Goal: Task Accomplishment & Management: Use online tool/utility

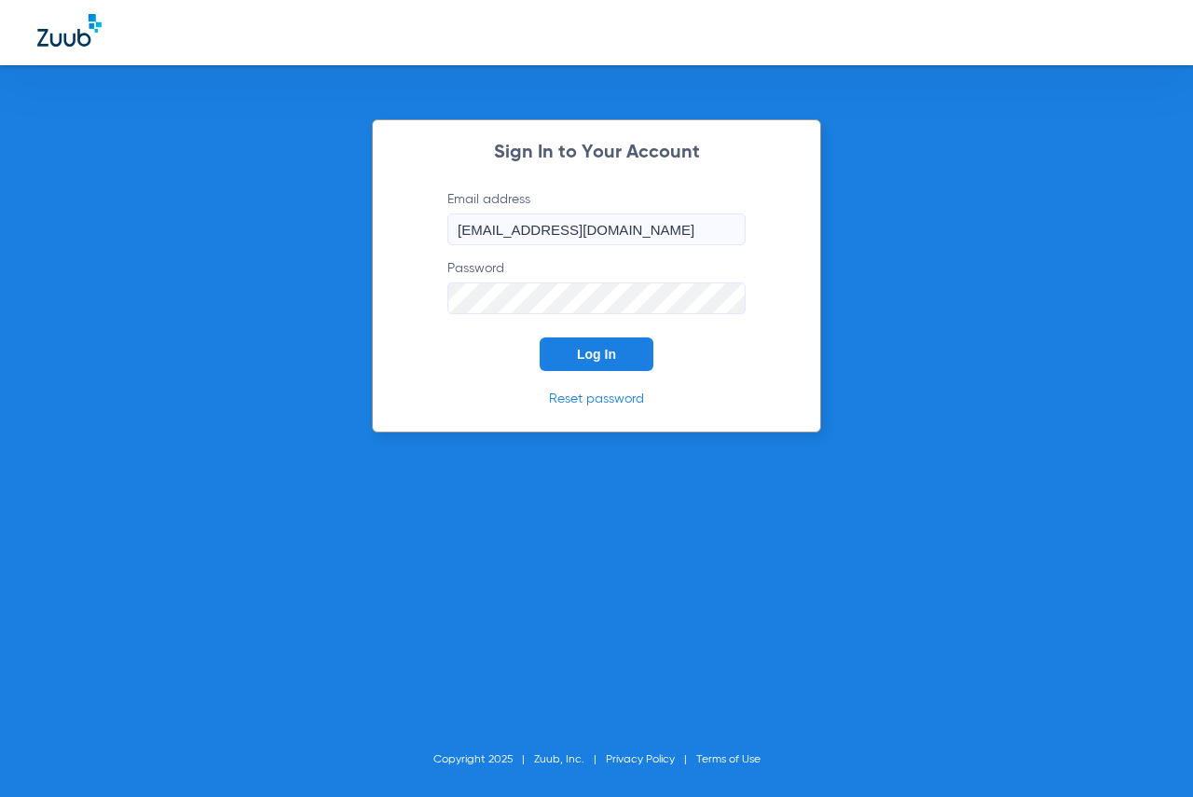
click at [577, 370] on button "Log In" at bounding box center [597, 355] width 114 height 34
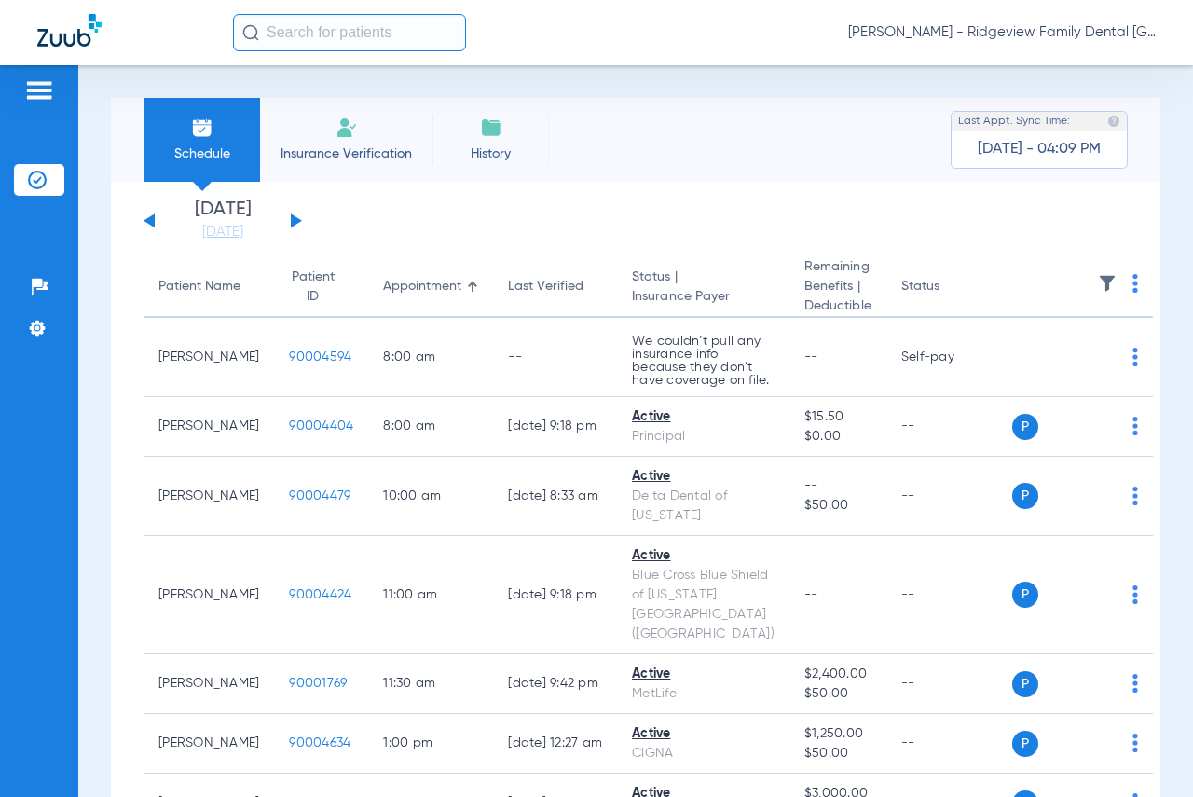
click at [294, 219] on button at bounding box center [296, 221] width 11 height 14
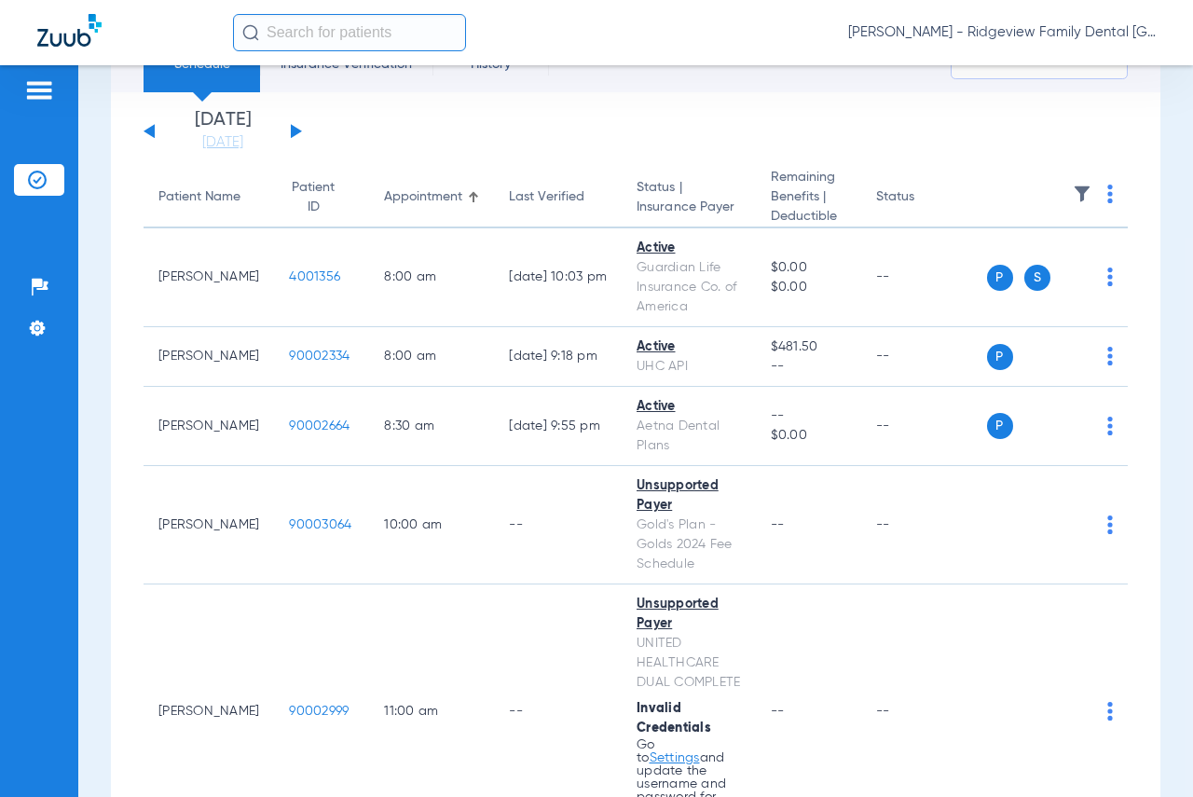
scroll to position [1, 0]
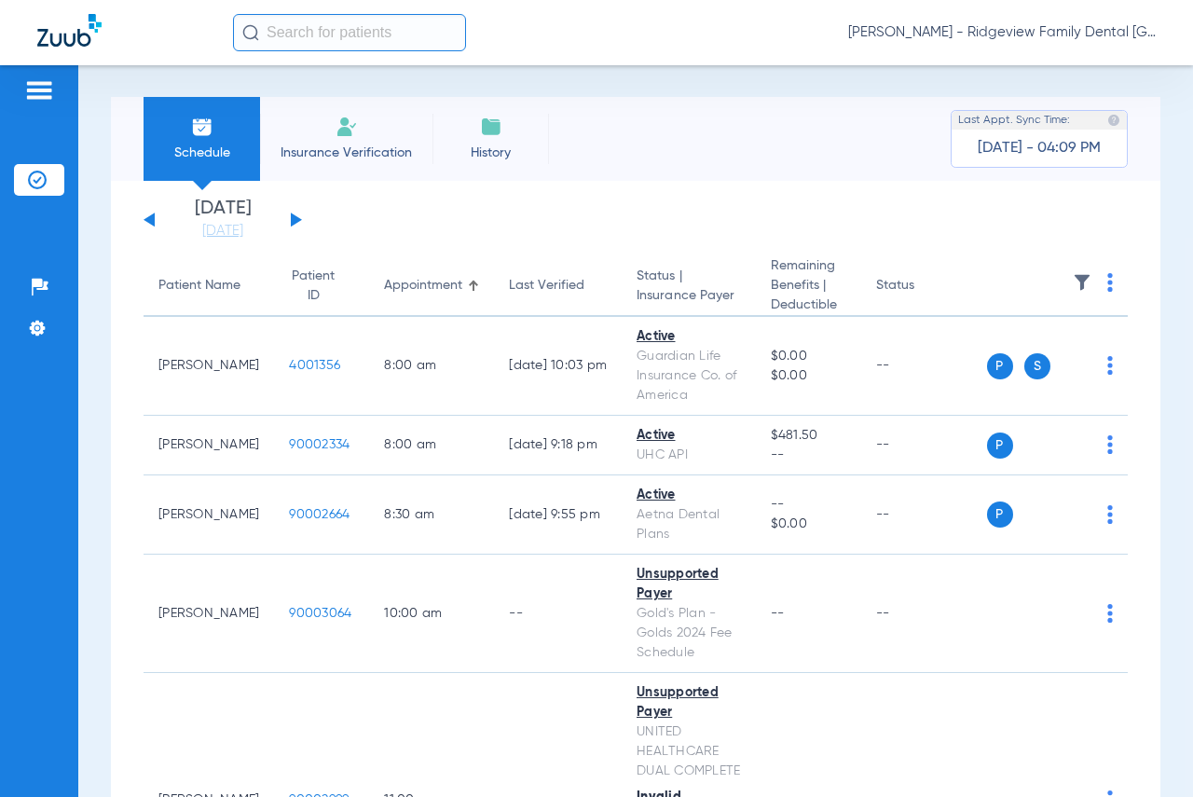
click at [297, 216] on div "[DATE] [DATE] [DATE] [DATE] [DATE] [DATE] [DATE] [DATE] [DATE] [DATE] [DATE] [D…" at bounding box center [223, 220] width 159 height 41
click at [294, 222] on button at bounding box center [296, 220] width 11 height 14
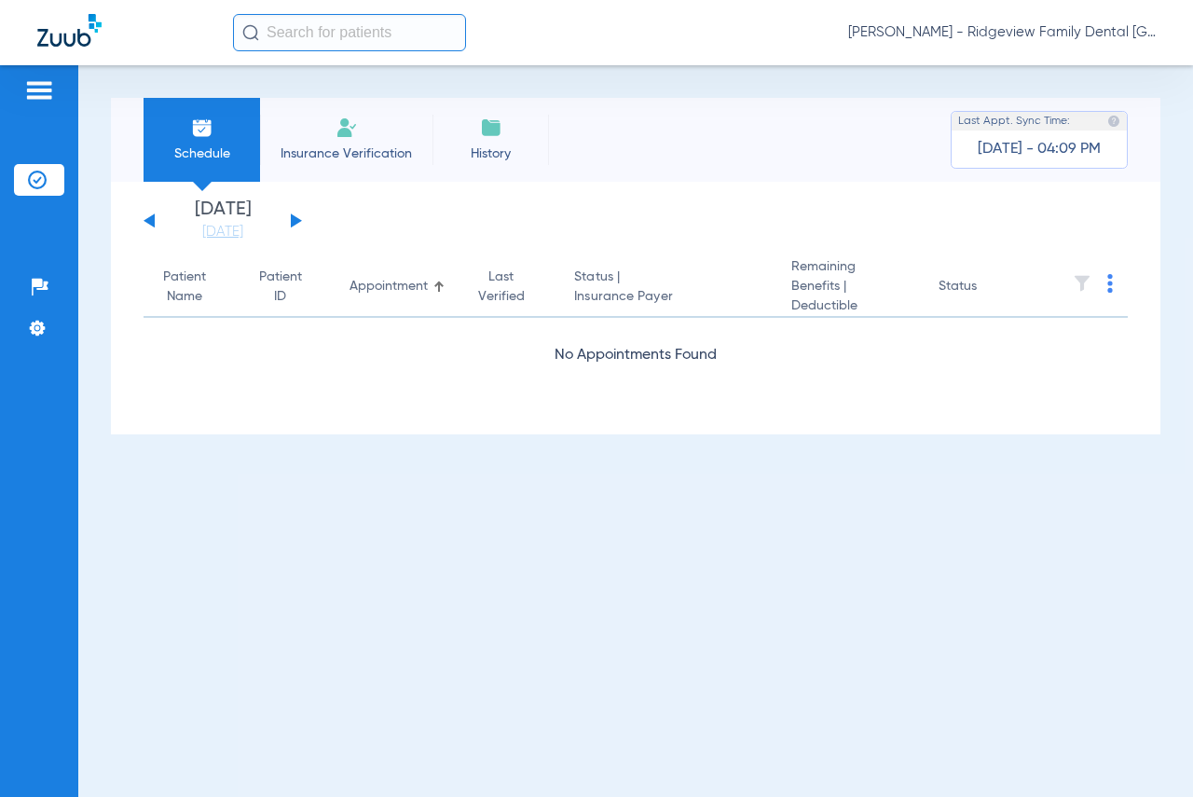
click at [294, 222] on button at bounding box center [296, 221] width 11 height 14
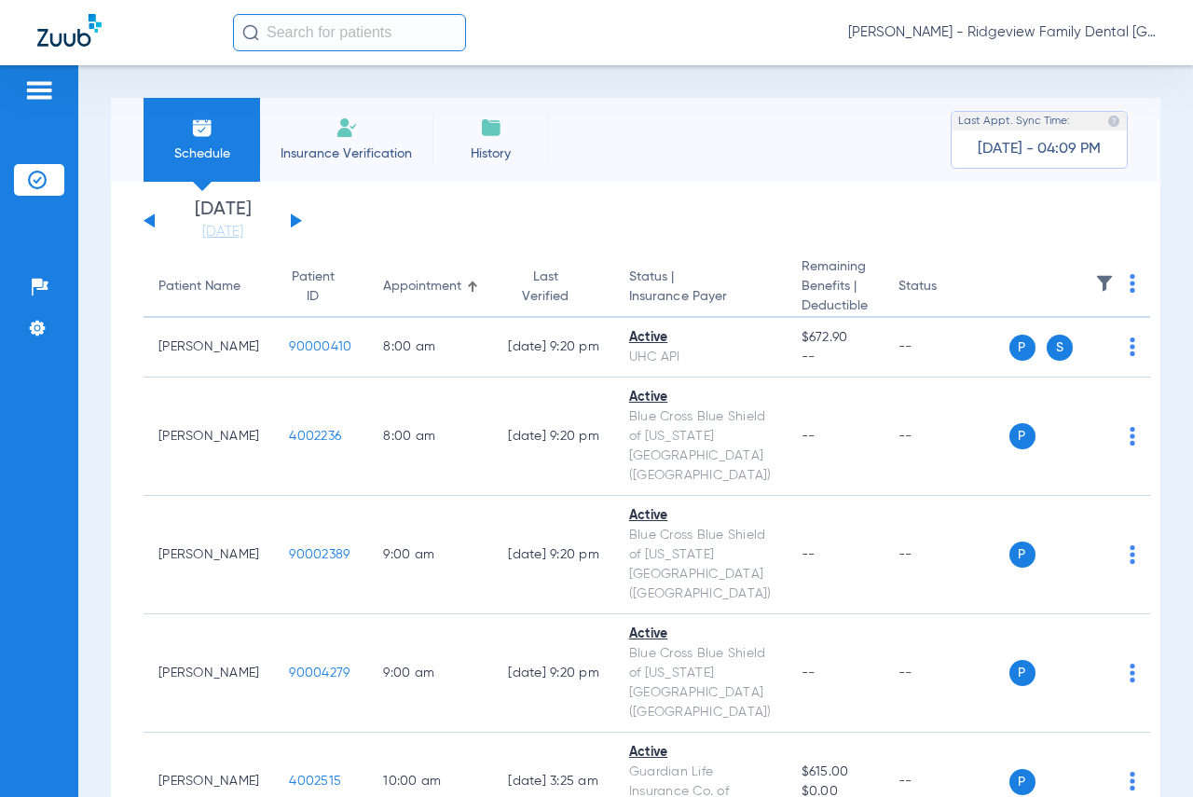
click at [293, 215] on button at bounding box center [296, 221] width 11 height 14
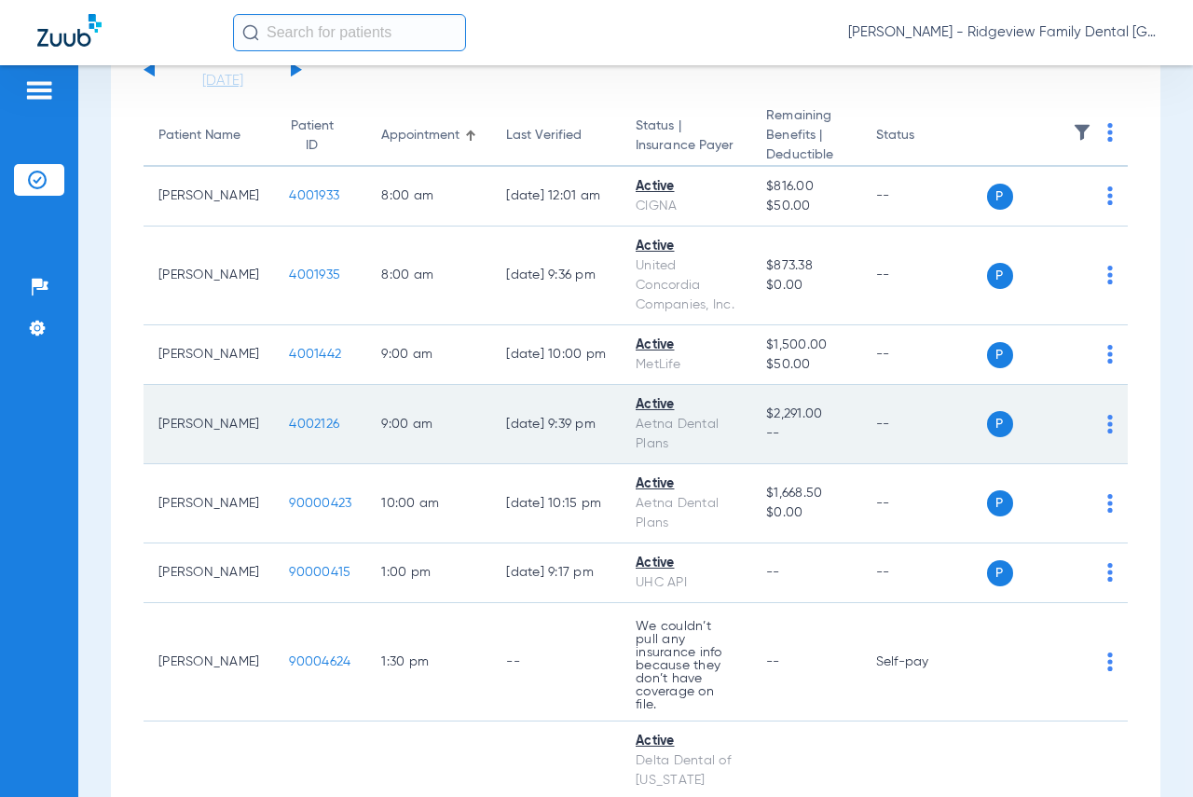
scroll to position [373, 0]
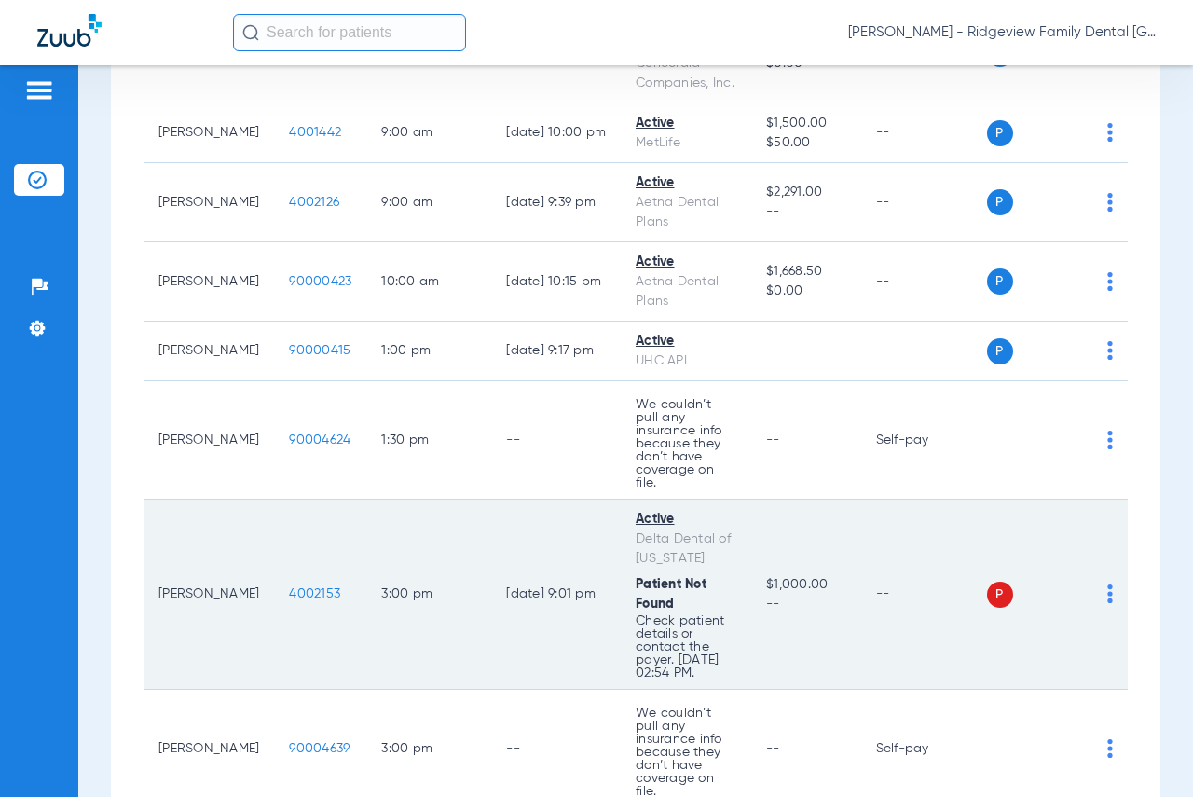
click at [1108, 603] on img at bounding box center [1111, 594] width 6 height 19
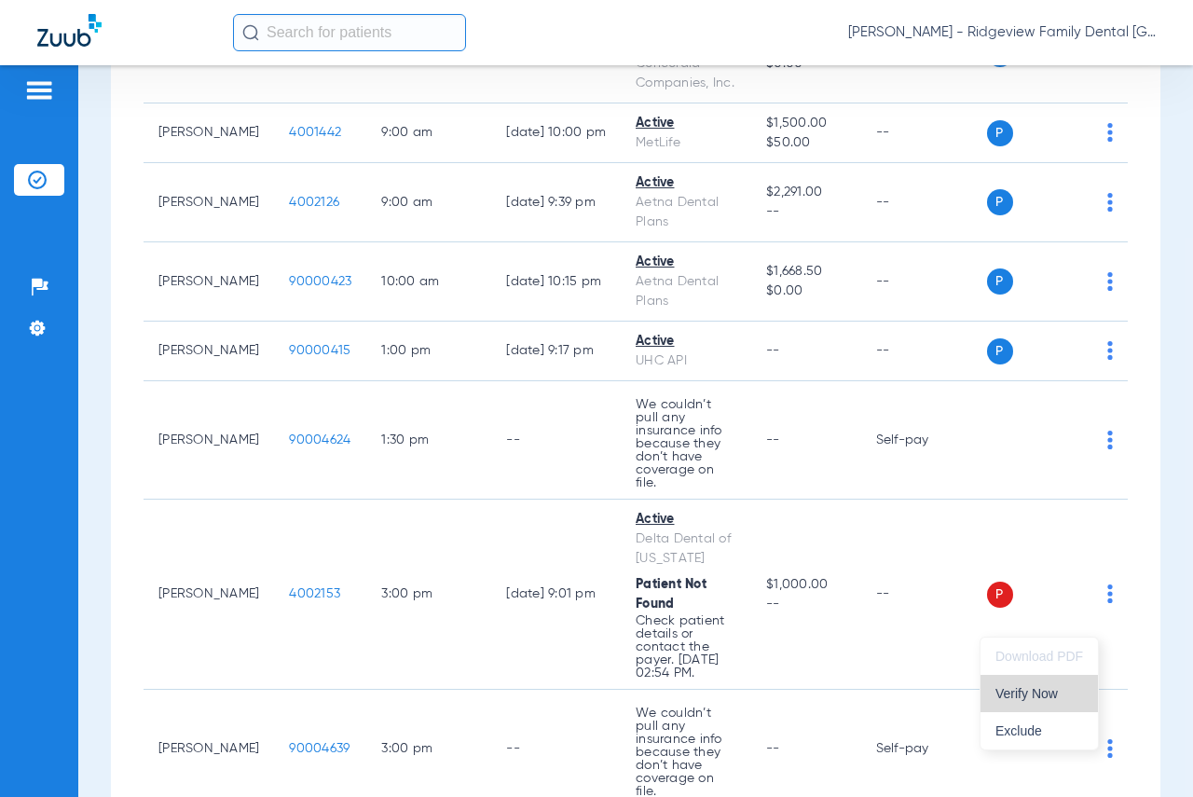
click at [1040, 700] on span "Verify Now" at bounding box center [1040, 693] width 88 height 13
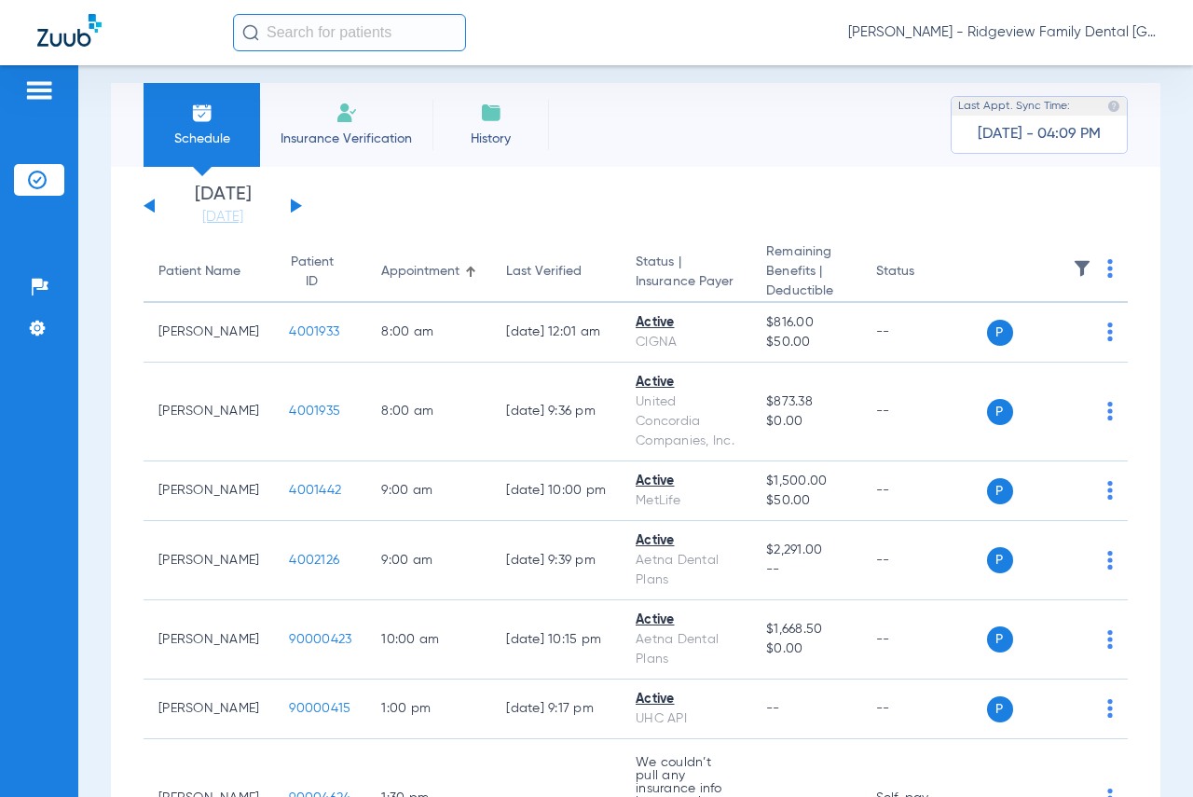
scroll to position [0, 0]
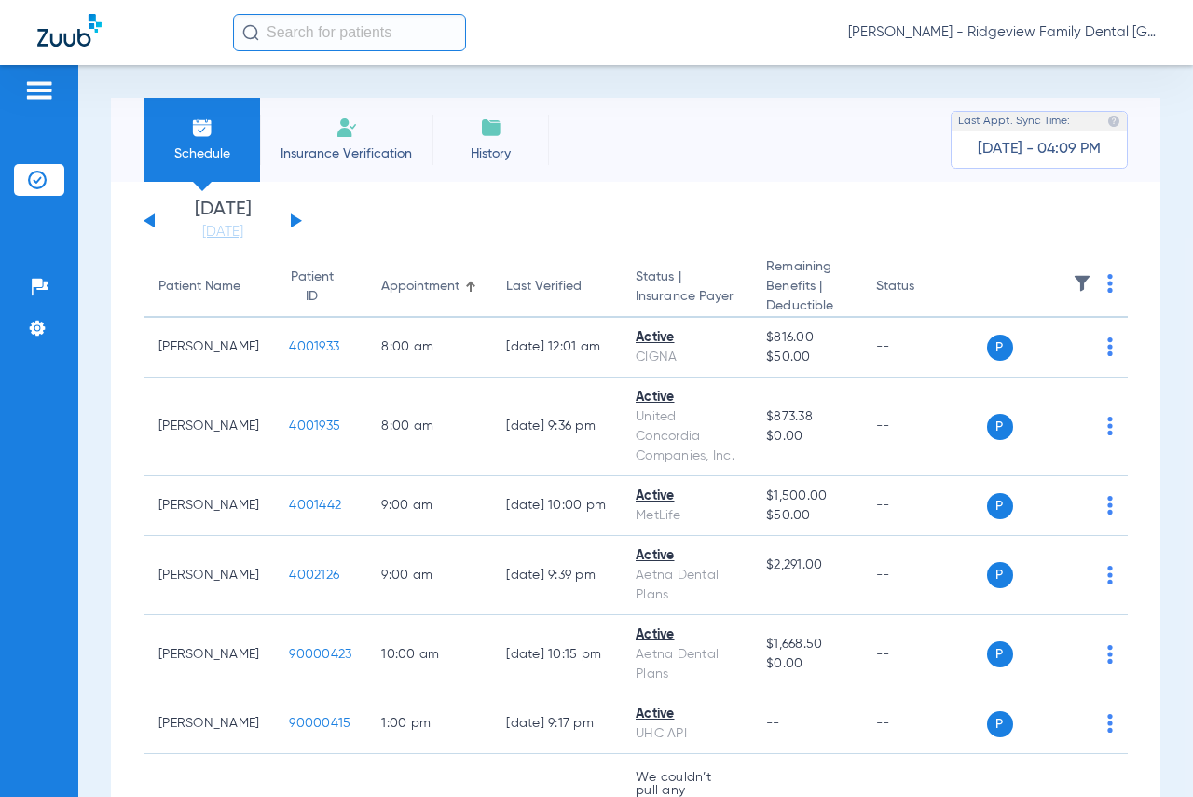
click at [293, 218] on button at bounding box center [296, 221] width 11 height 14
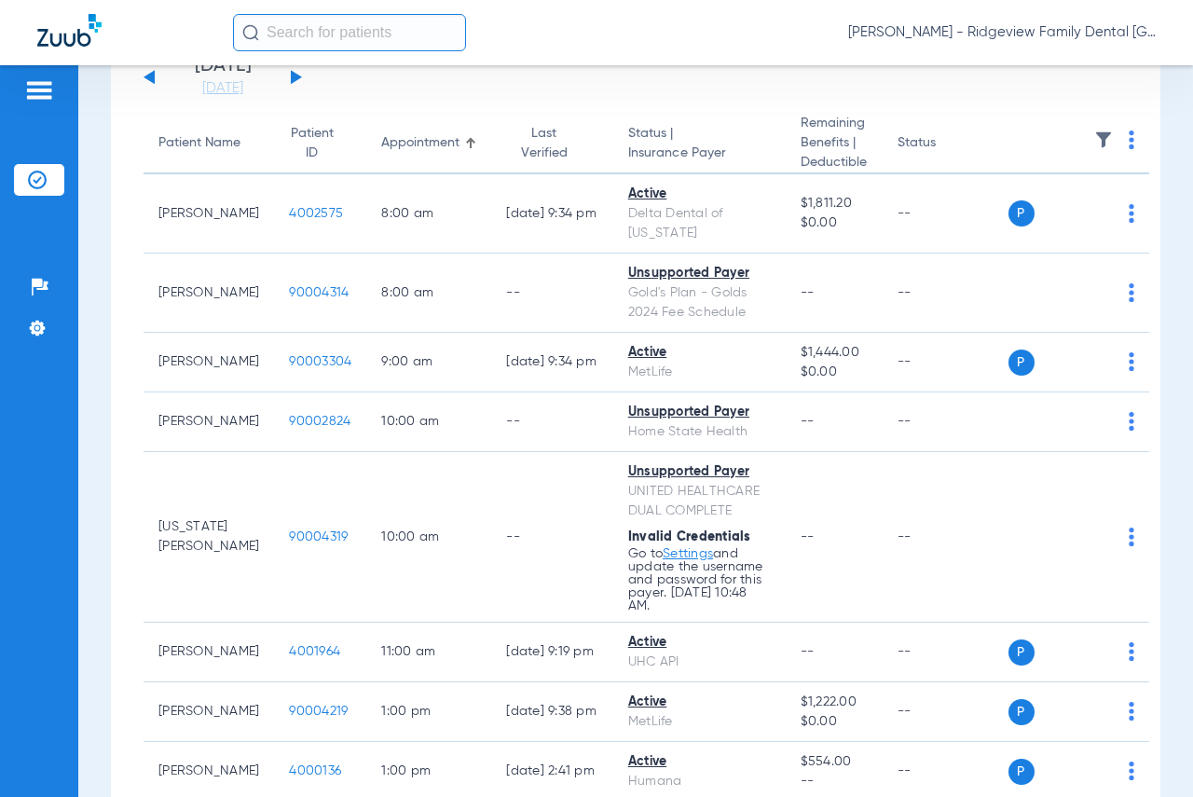
scroll to position [93, 0]
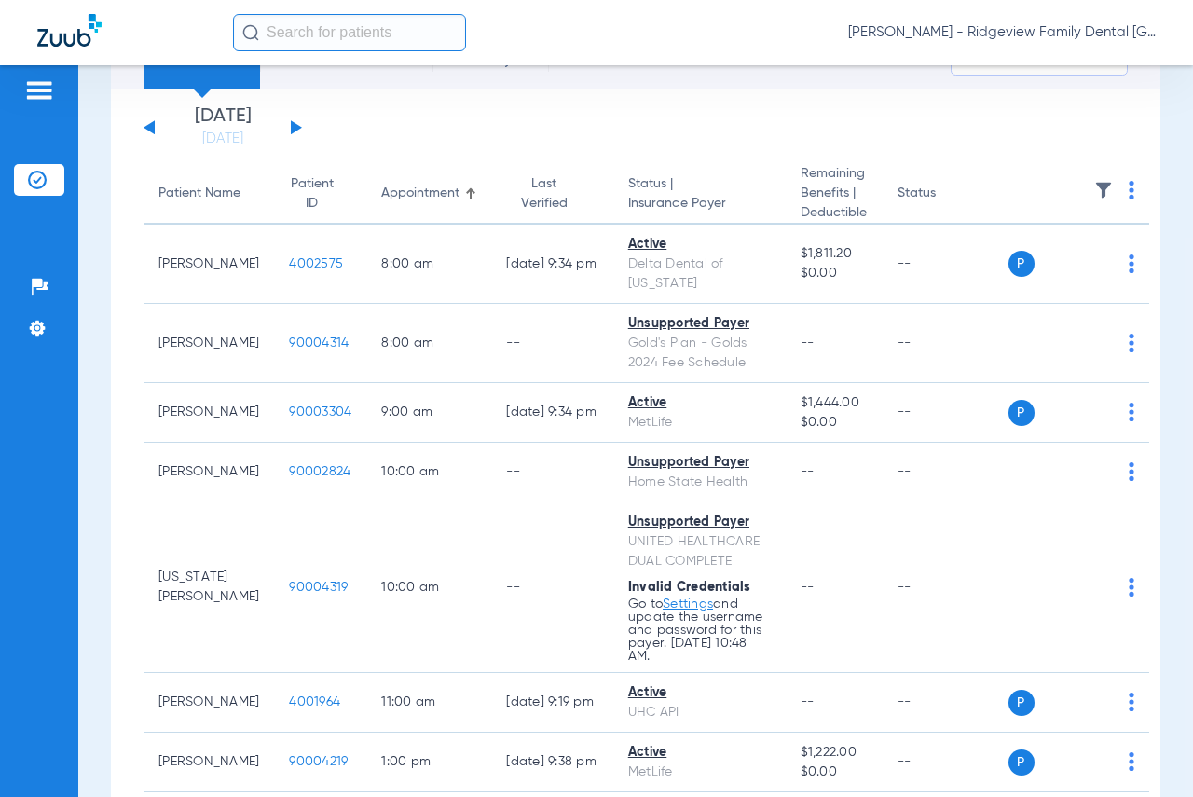
click at [293, 125] on button at bounding box center [296, 127] width 11 height 14
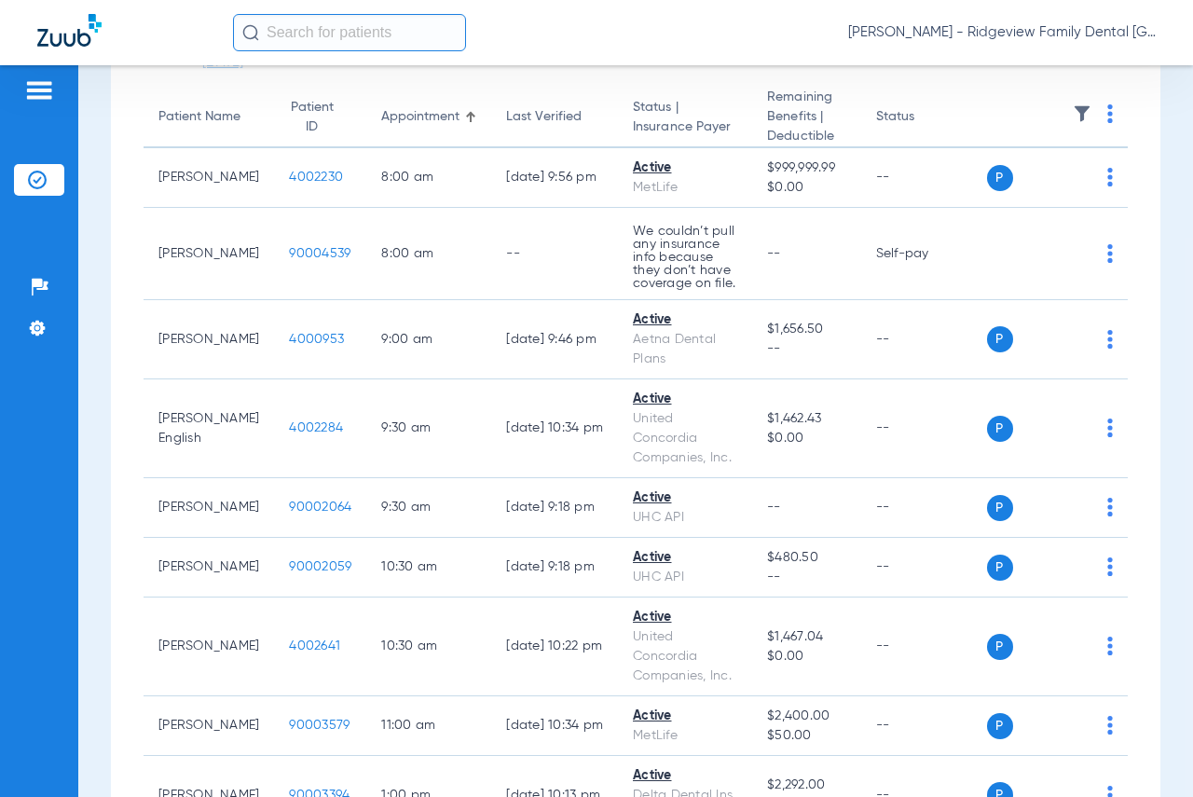
scroll to position [137, 0]
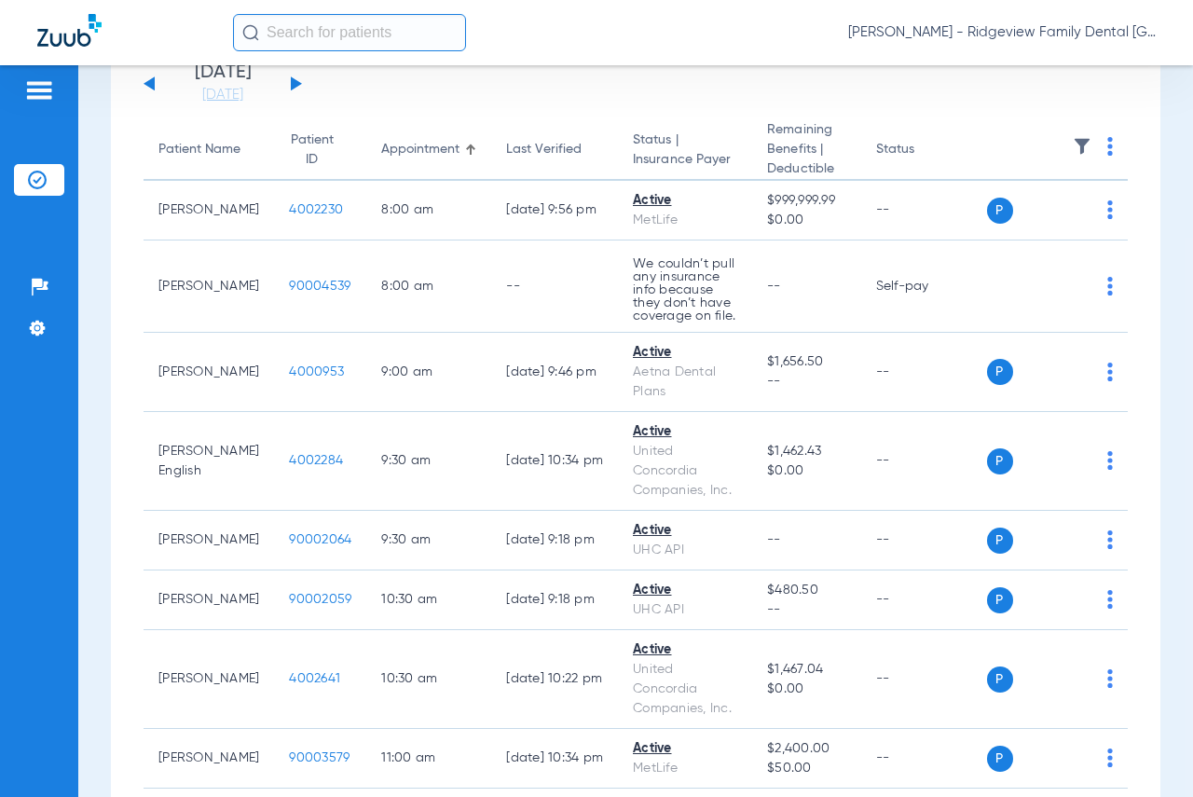
click at [296, 85] on button at bounding box center [296, 83] width 11 height 14
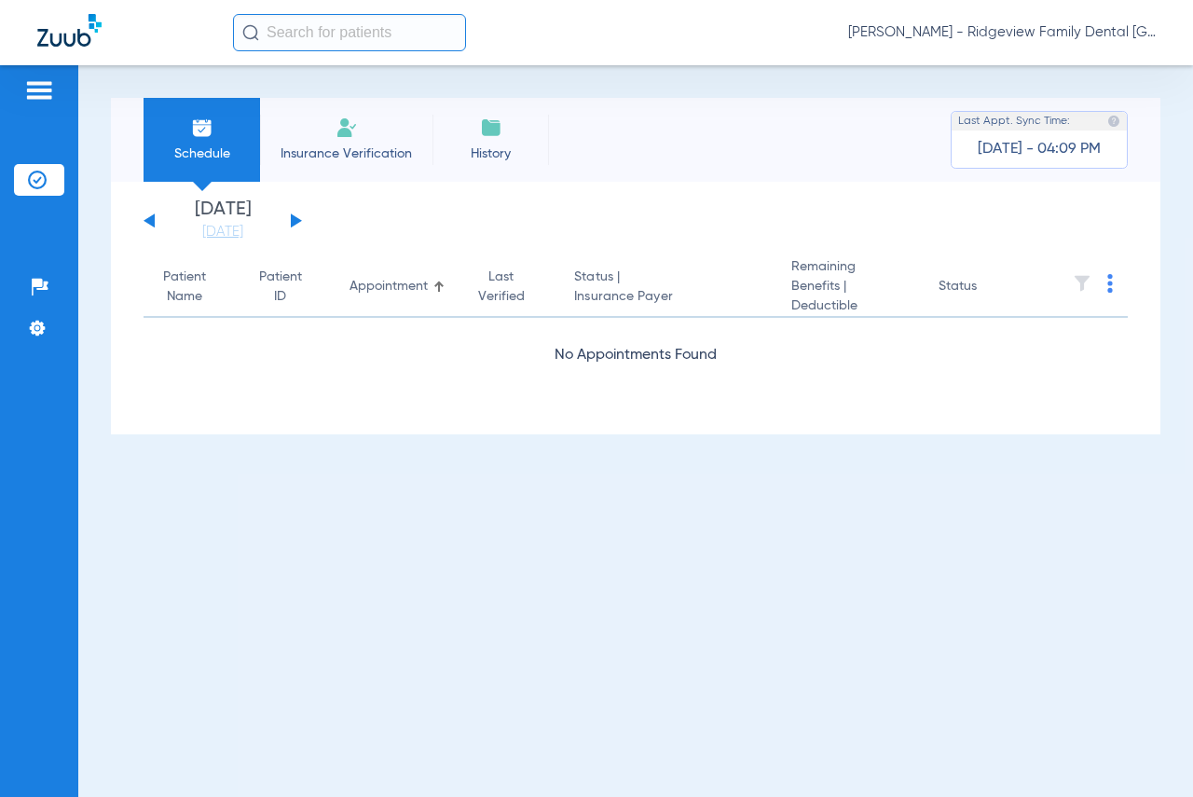
click at [297, 218] on button at bounding box center [296, 221] width 11 height 14
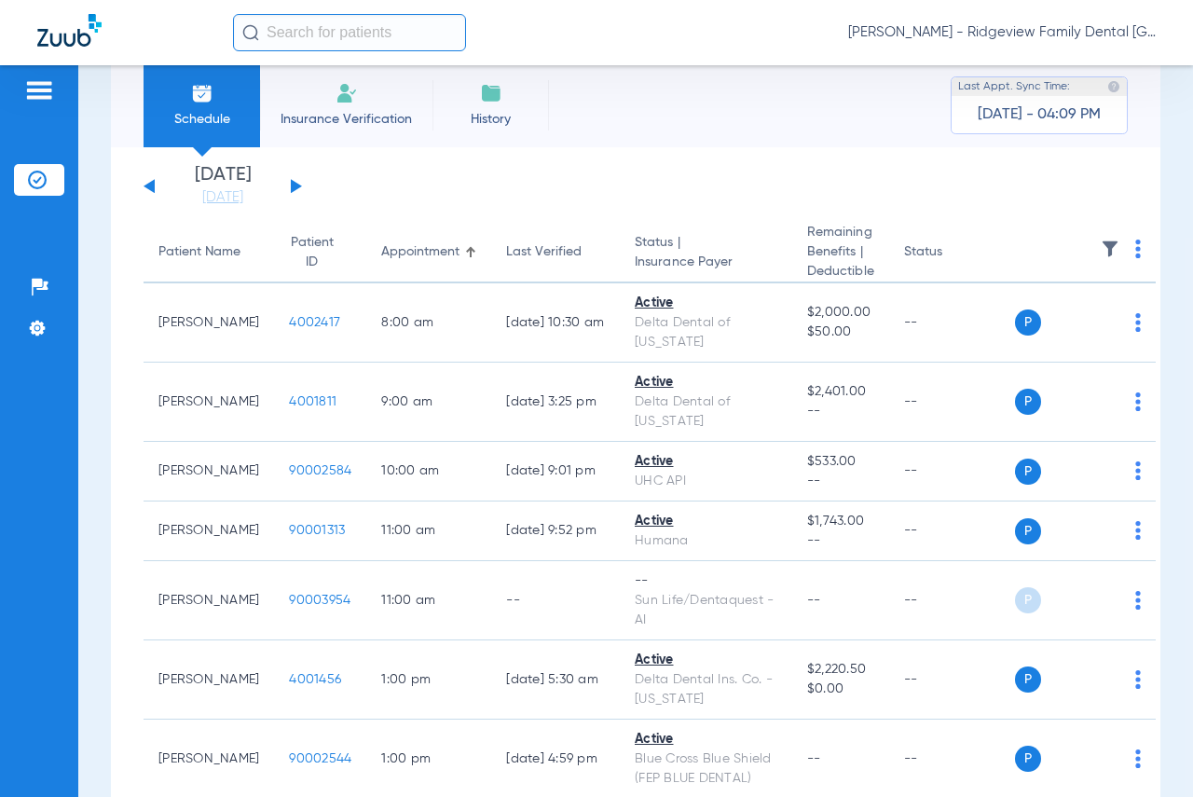
scroll to position [6, 0]
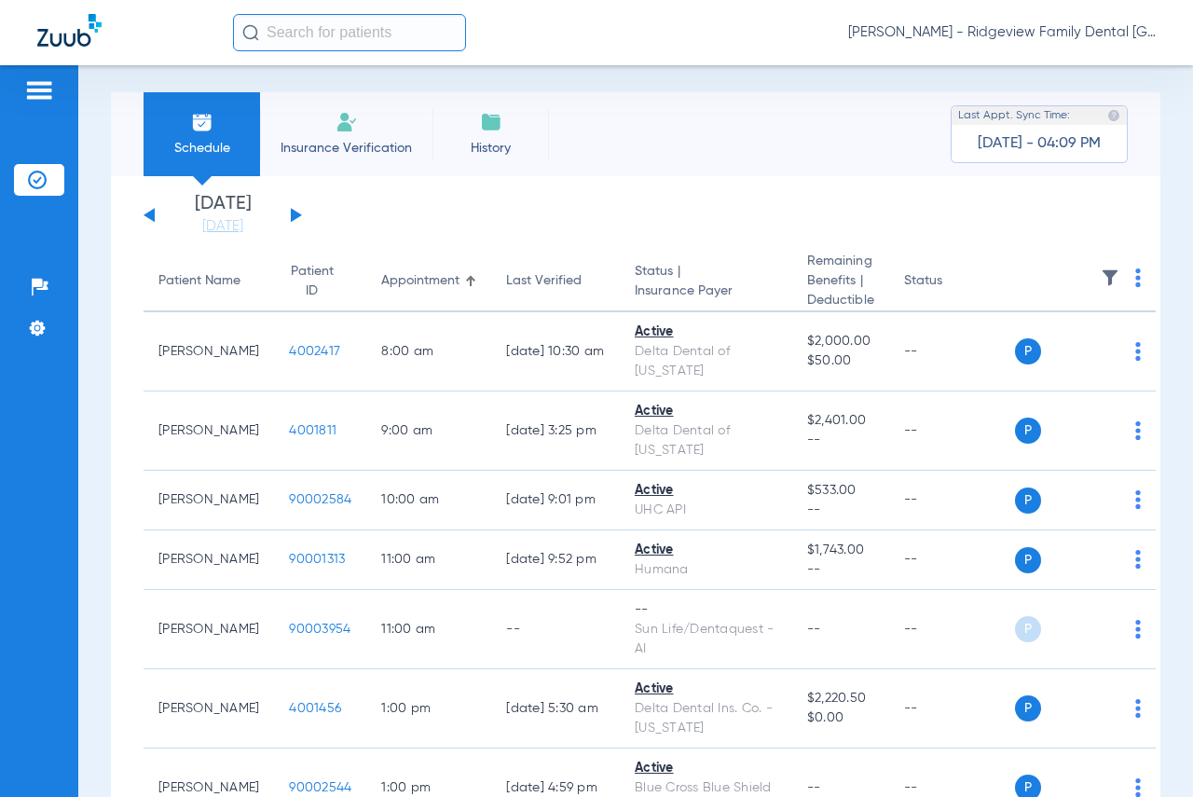
click at [292, 214] on button at bounding box center [296, 215] width 11 height 14
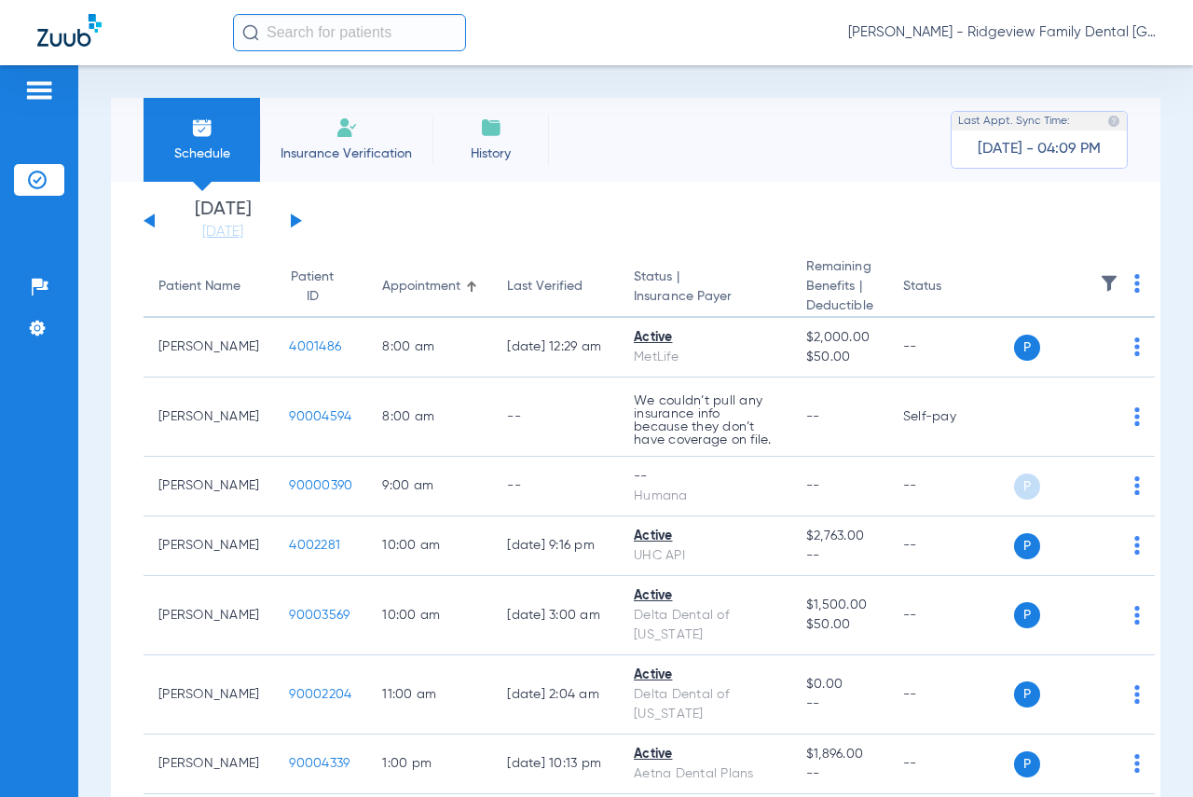
click at [296, 218] on button at bounding box center [296, 221] width 11 height 14
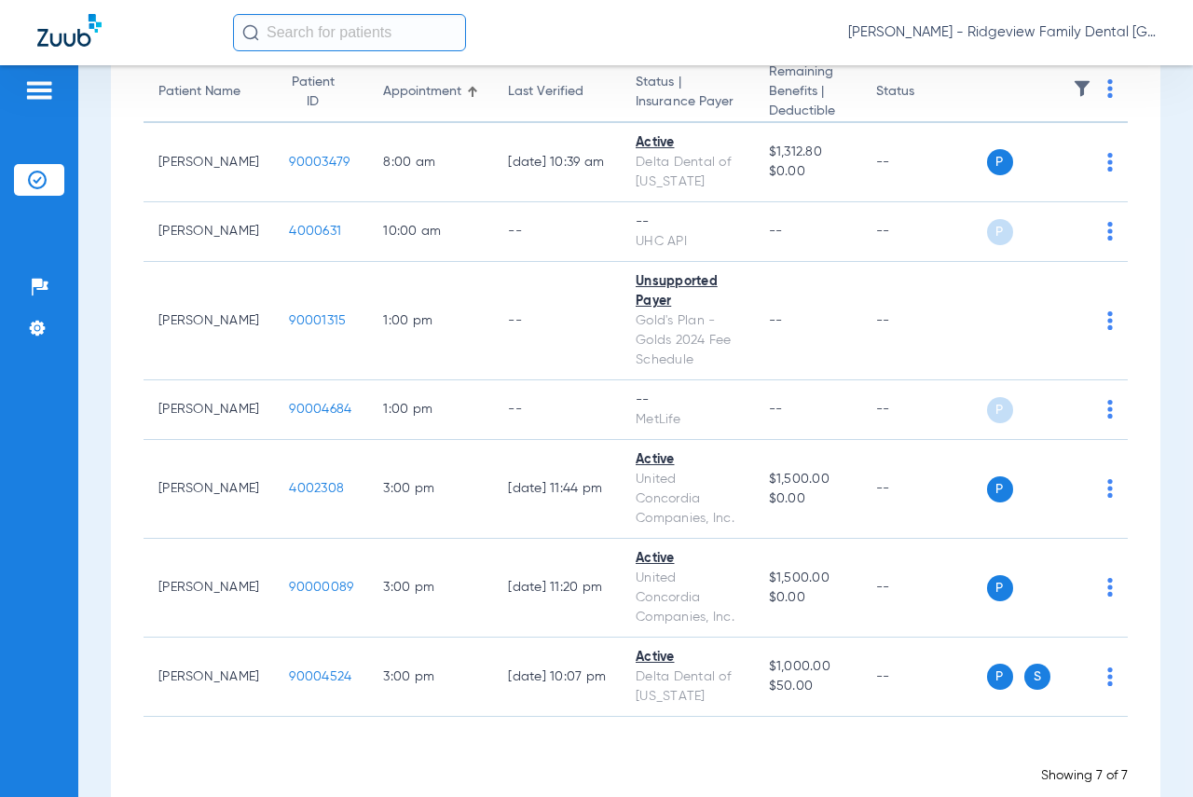
scroll to position [102, 0]
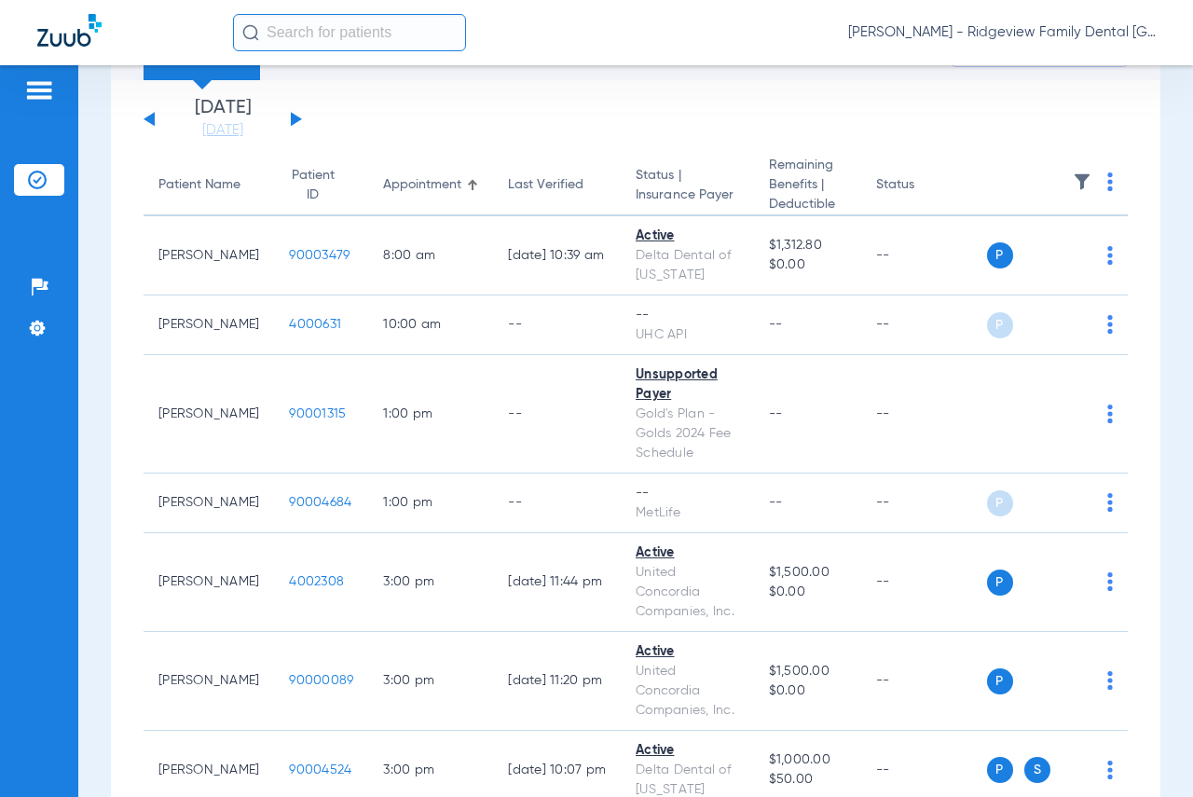
click at [297, 118] on button at bounding box center [296, 119] width 11 height 14
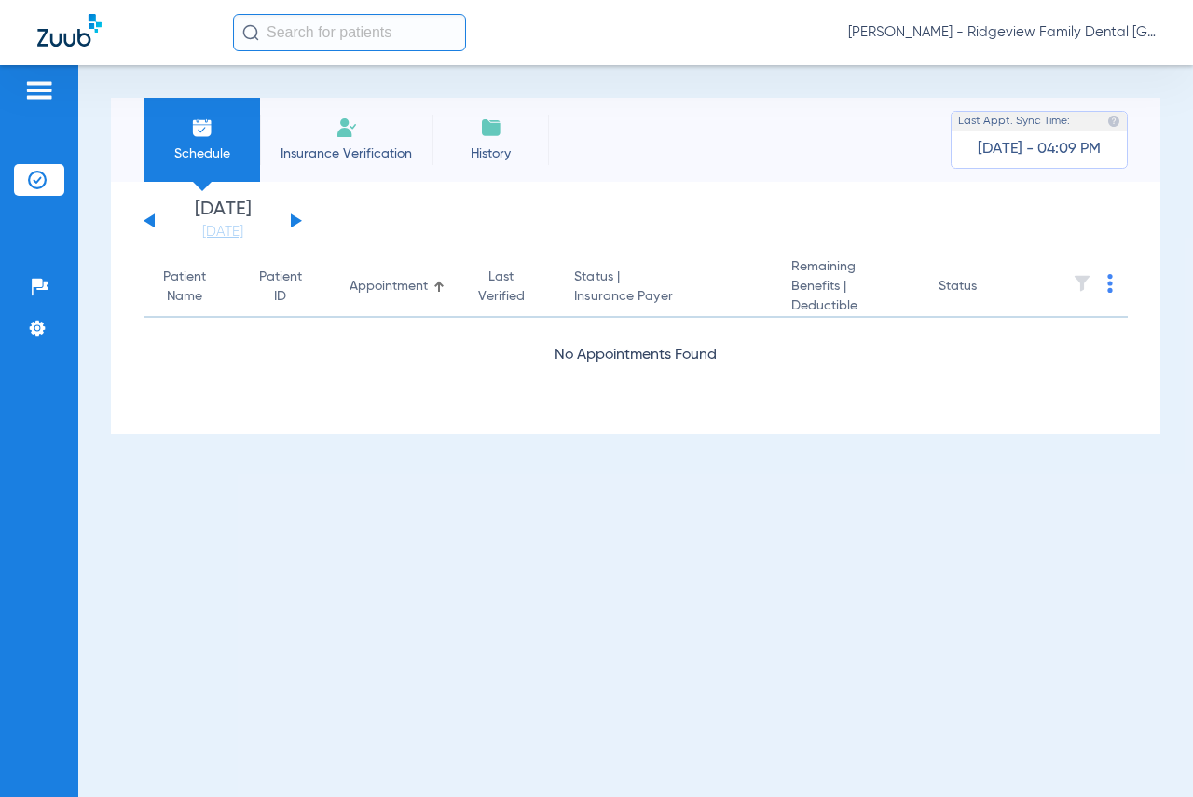
click at [290, 219] on div "[DATE] [DATE] [DATE] [DATE] [DATE] [DATE] [DATE] [DATE] [DATE] [DATE] [DATE] [D…" at bounding box center [223, 220] width 159 height 41
click at [296, 219] on button at bounding box center [296, 221] width 11 height 14
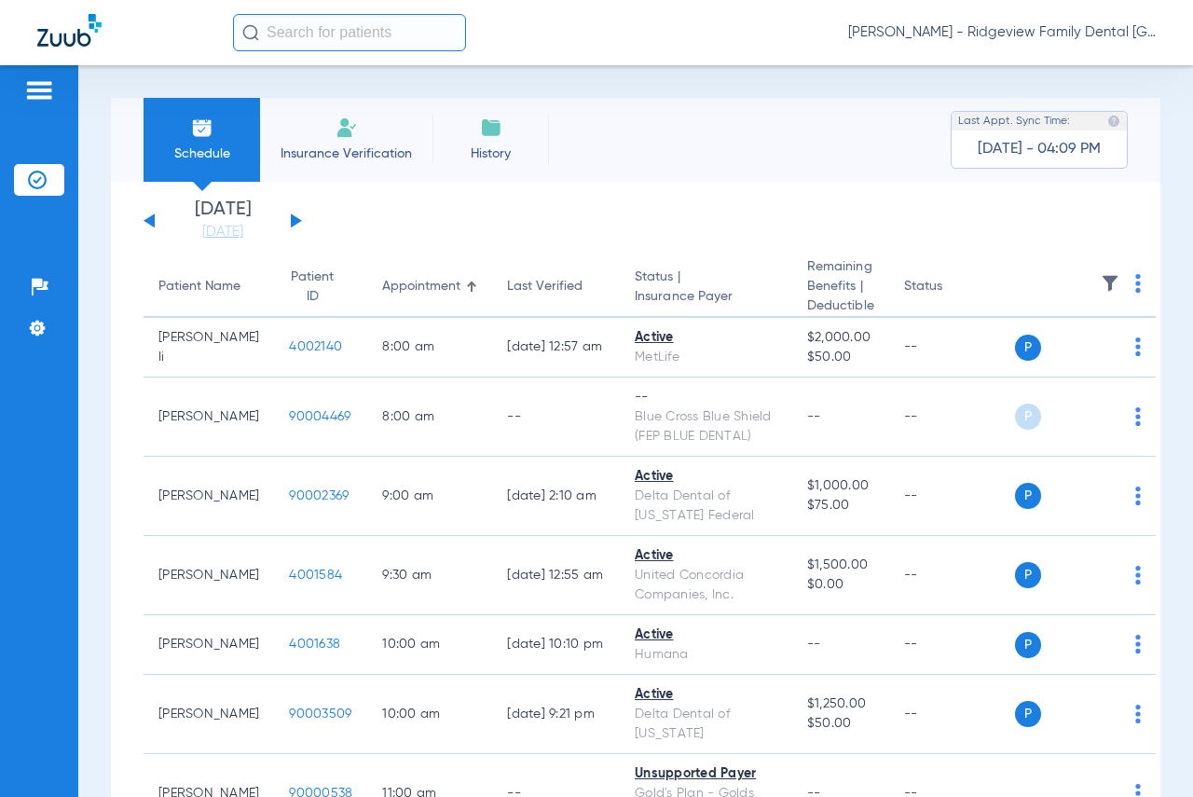
click at [289, 222] on div "[DATE] [DATE] [DATE] [DATE] [DATE] [DATE] [DATE] [DATE] [DATE] [DATE] [DATE] [D…" at bounding box center [223, 220] width 159 height 41
click at [296, 220] on button at bounding box center [296, 221] width 11 height 14
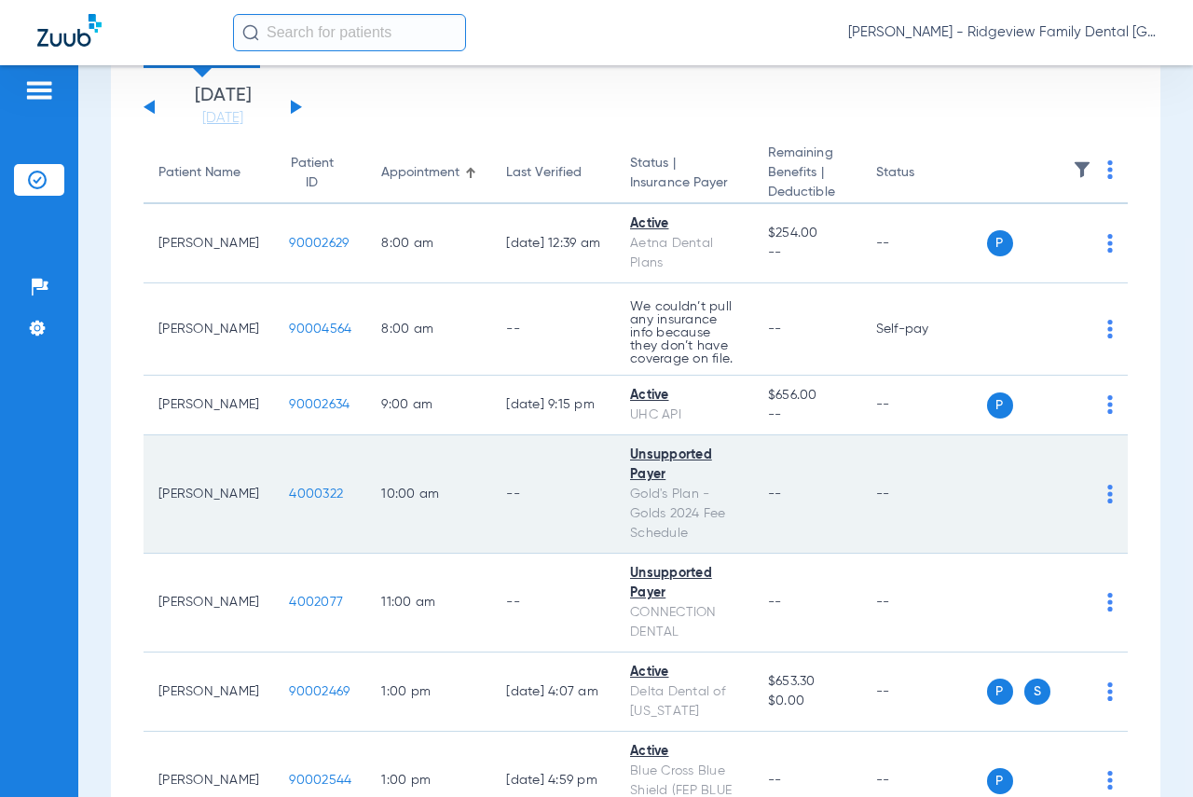
scroll to position [92, 0]
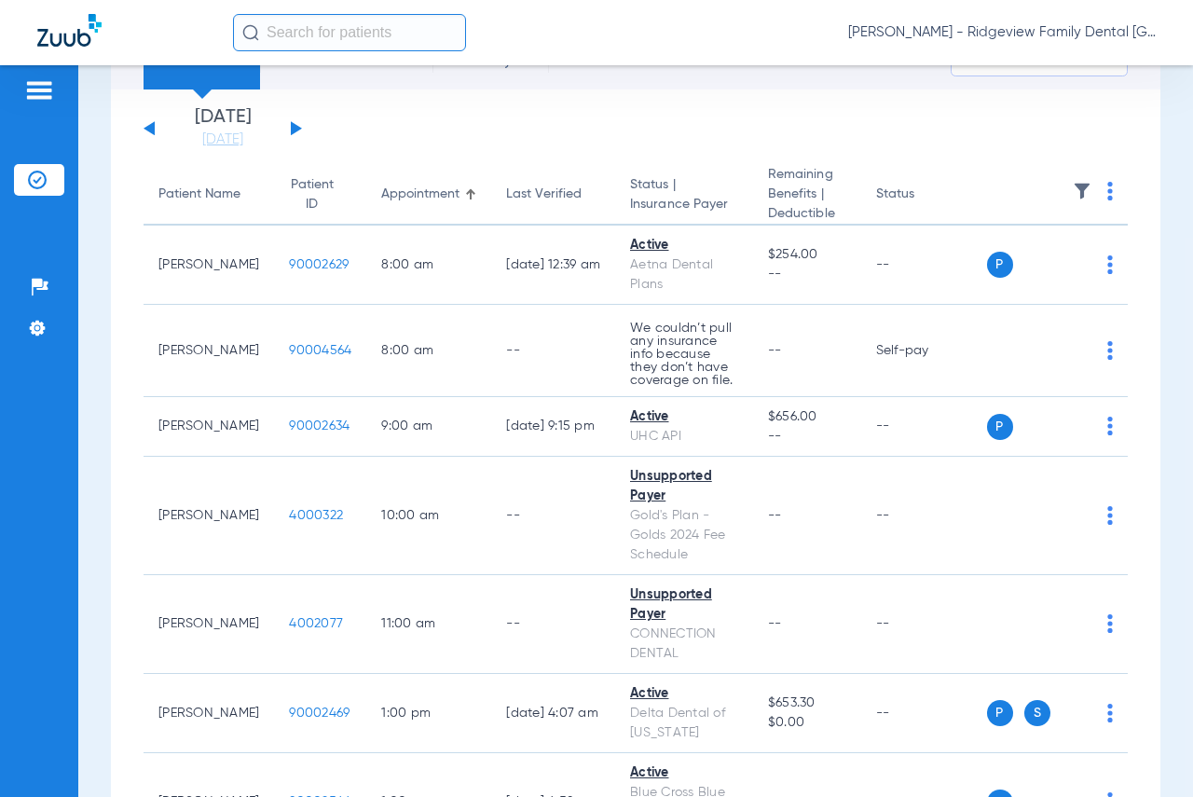
click at [293, 129] on button at bounding box center [296, 128] width 11 height 14
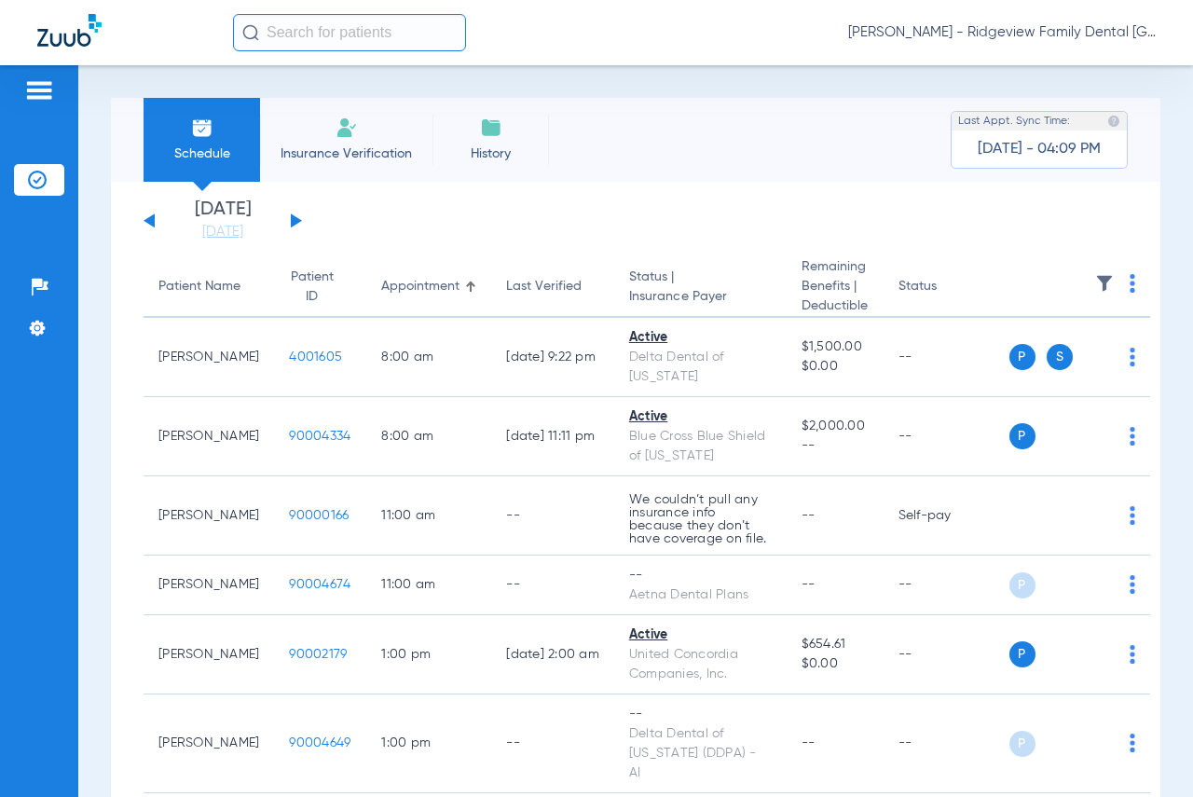
click at [293, 220] on button at bounding box center [296, 221] width 11 height 14
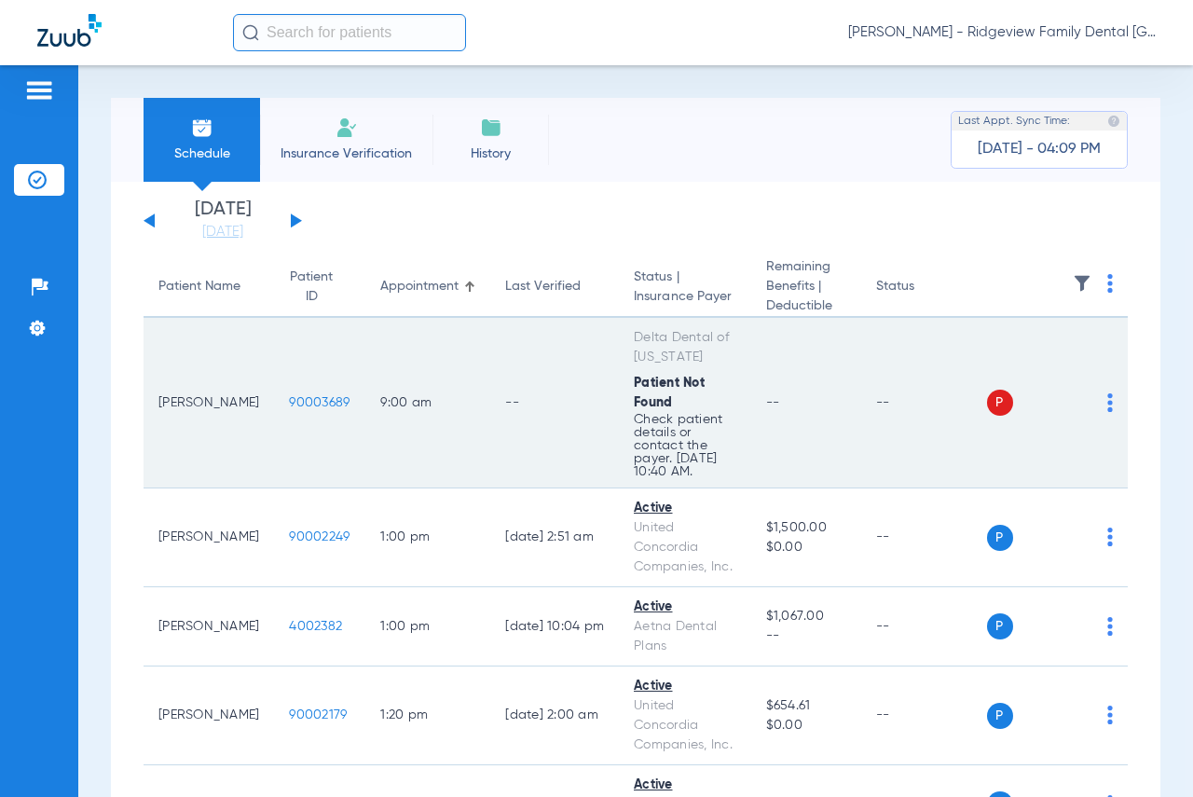
click at [1108, 401] on img at bounding box center [1111, 402] width 6 height 19
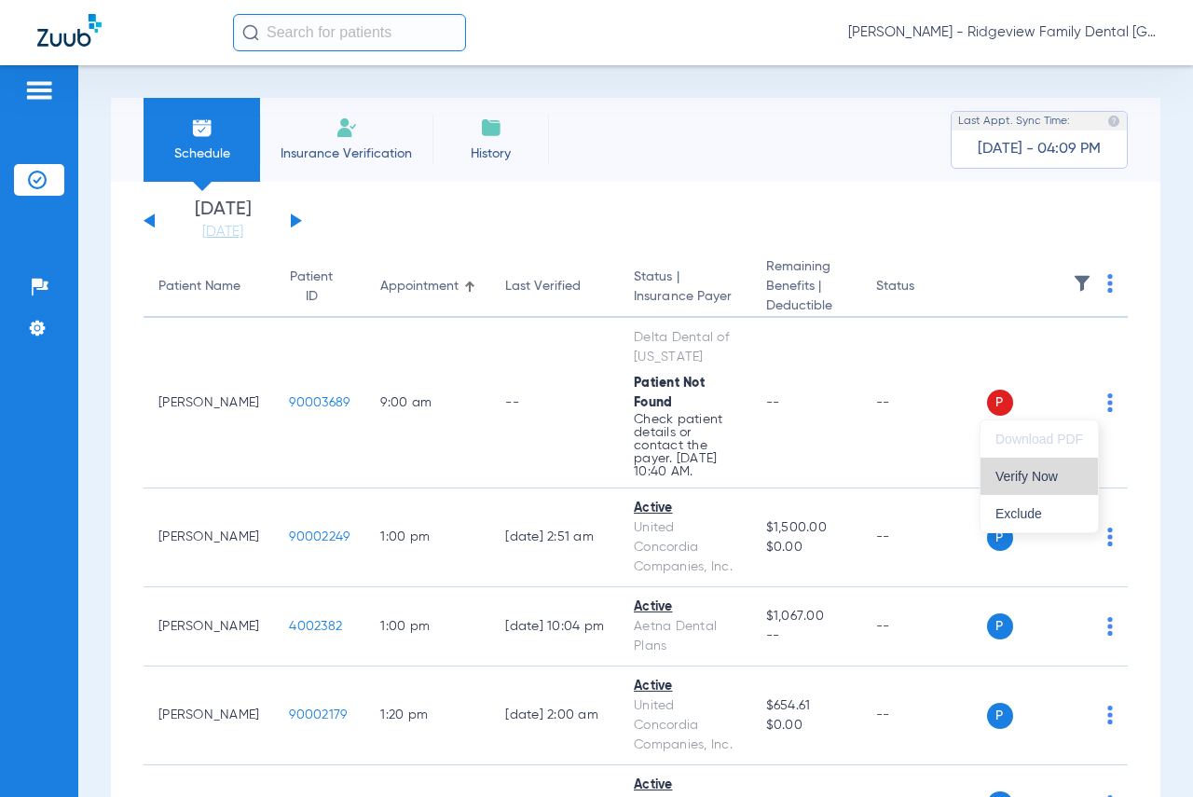
click at [1049, 472] on span "Verify Now" at bounding box center [1040, 476] width 88 height 13
